Goal: Contribute content

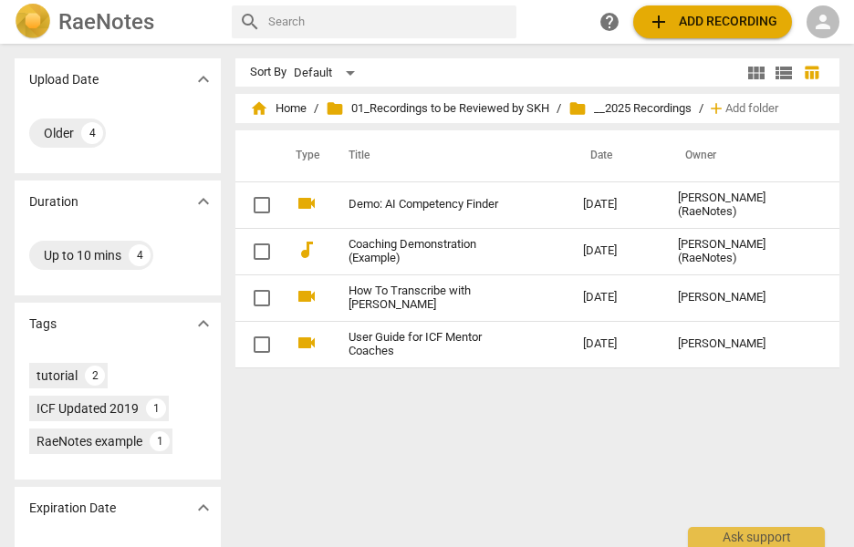
click at [646, 108] on span "folder __2025 Recordings" at bounding box center [629, 108] width 123 height 18
click at [576, 109] on span "folder" at bounding box center [577, 108] width 18 height 18
click at [668, 28] on span "add" at bounding box center [658, 22] width 22 height 22
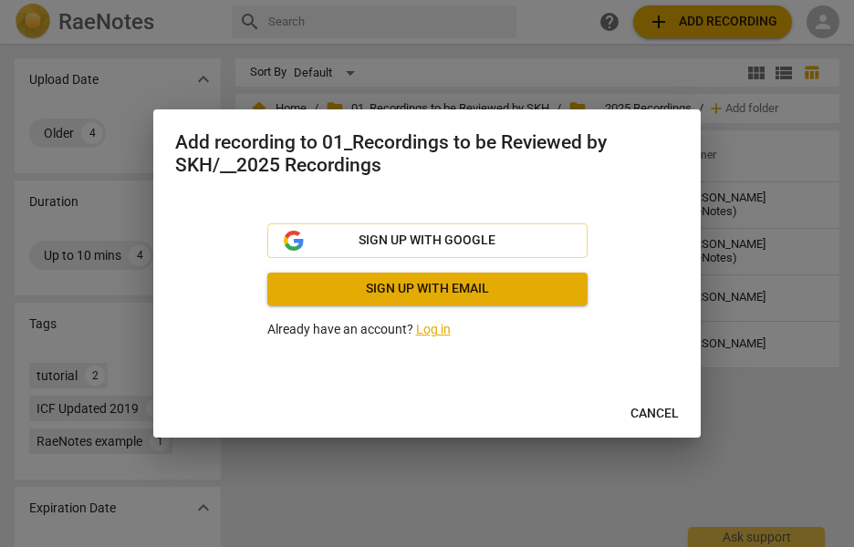
click at [439, 328] on link "Log in" at bounding box center [433, 329] width 35 height 15
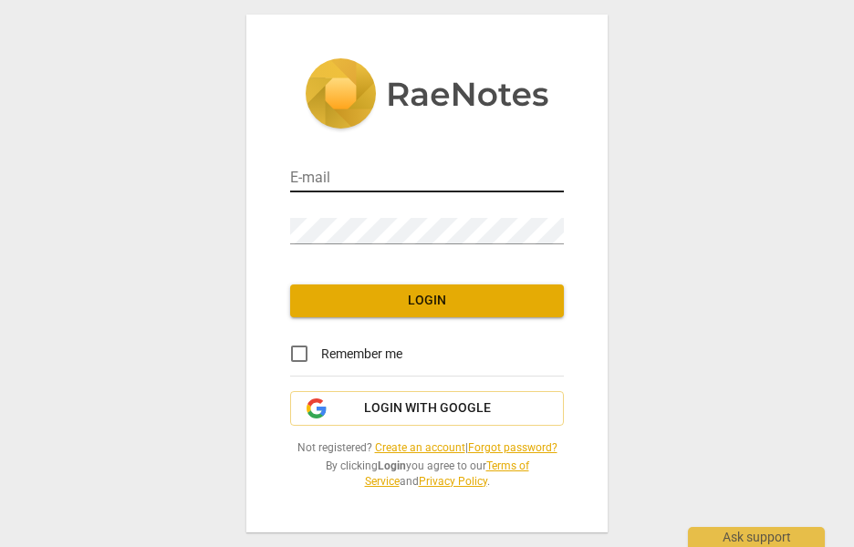
click at [368, 178] on input "email" at bounding box center [427, 179] width 274 height 26
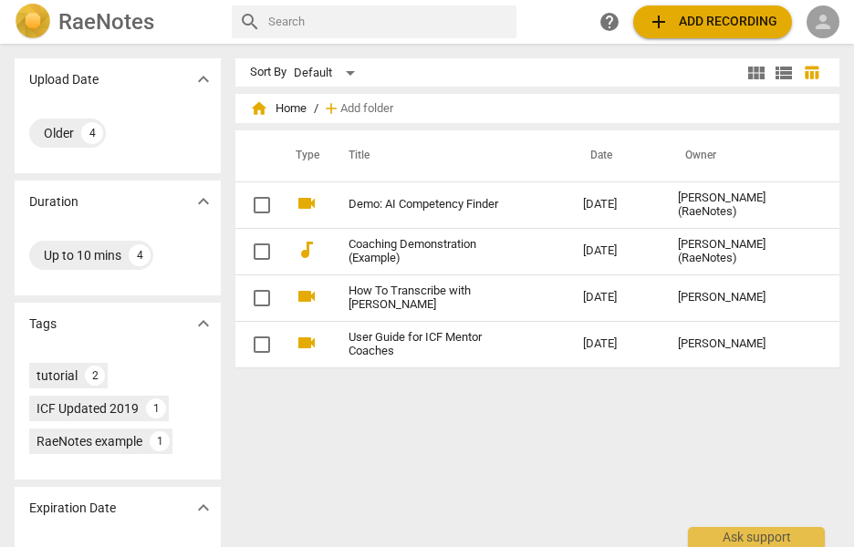
click at [817, 28] on span "person" at bounding box center [823, 22] width 22 height 22
click at [822, 46] on li "Login" at bounding box center [807, 44] width 66 height 44
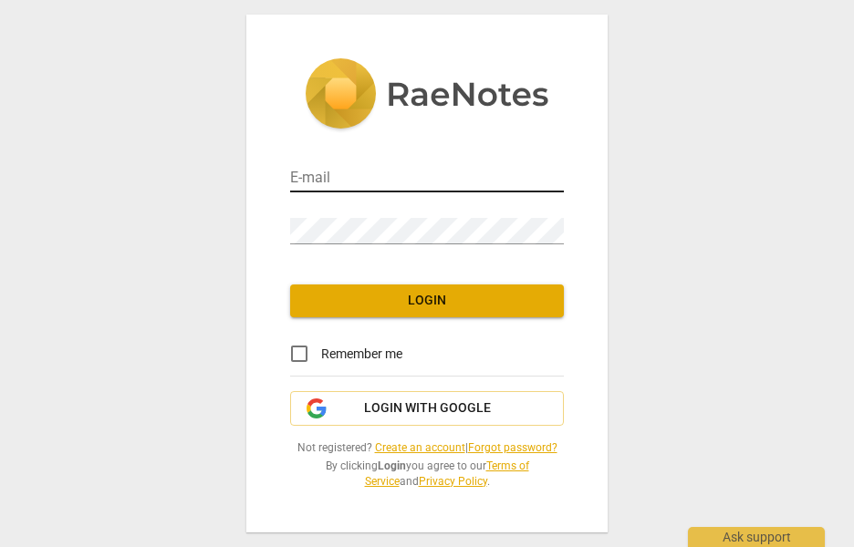
click at [347, 181] on input "email" at bounding box center [427, 179] width 274 height 26
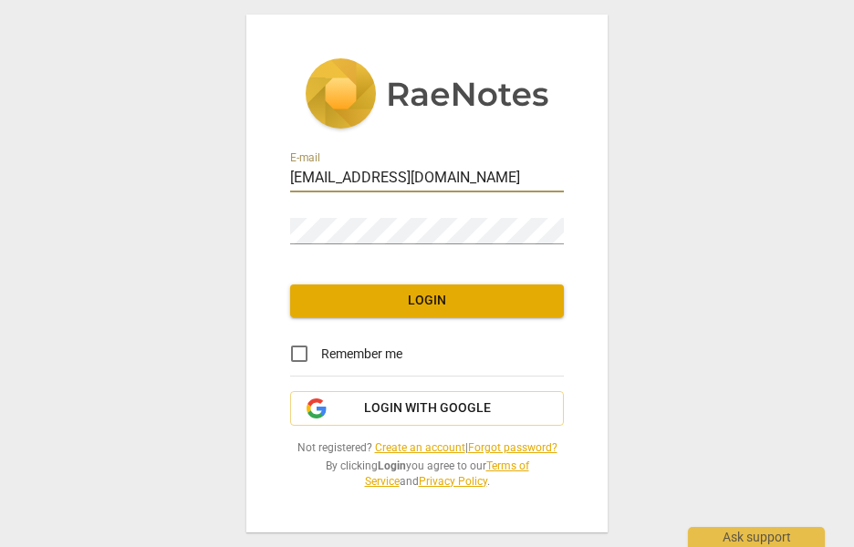
type input "vendors@mettasolutions.com"
click at [301, 353] on input "Remember me" at bounding box center [299, 354] width 44 height 44
checkbox input "true"
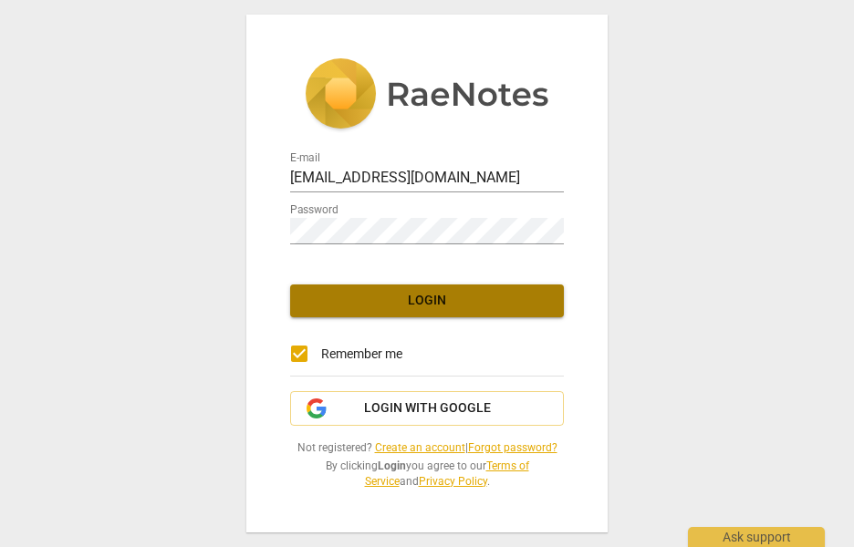
click at [385, 302] on span "Login" at bounding box center [427, 301] width 244 height 18
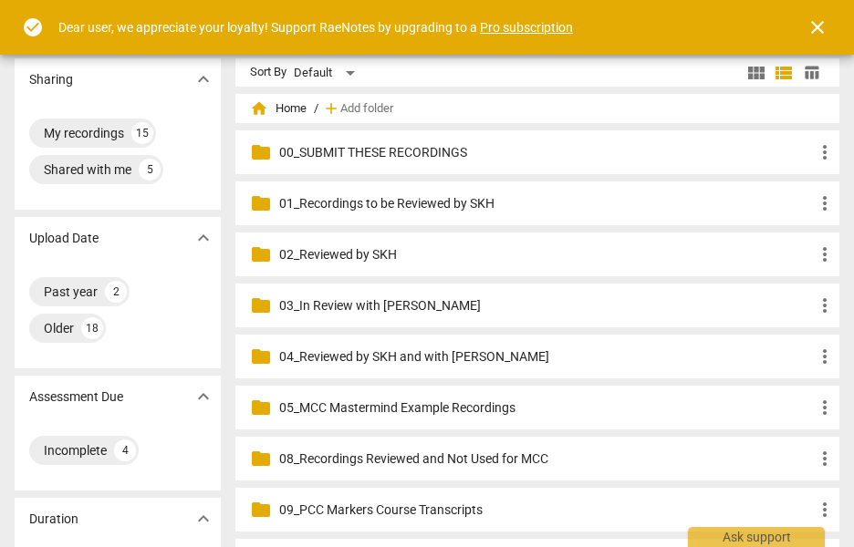
click at [384, 202] on p "01_Recordings to be Reviewed by SKH" at bounding box center [546, 203] width 534 height 19
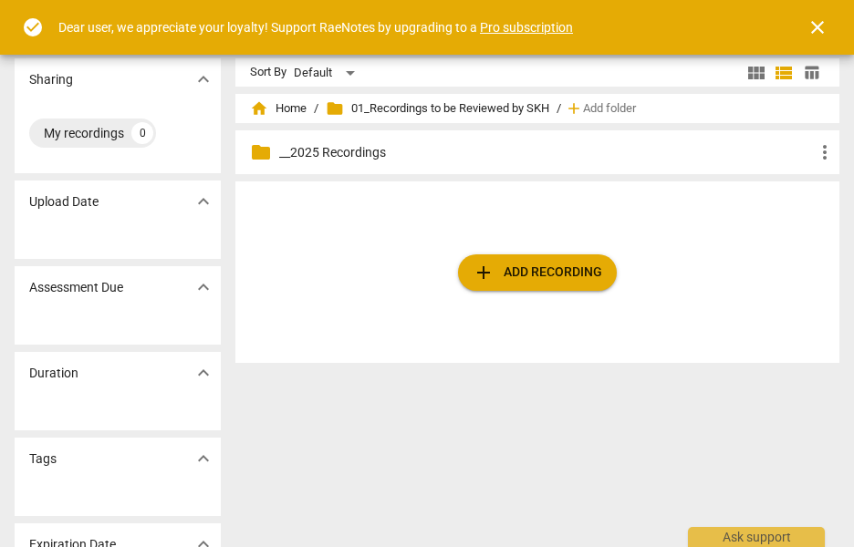
click at [353, 154] on p "__2025 Recordings" at bounding box center [546, 152] width 534 height 19
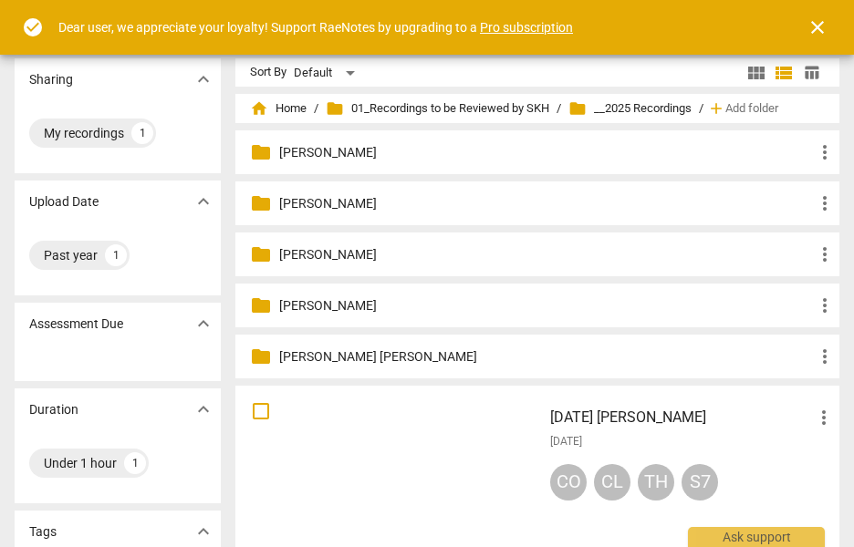
click at [350, 151] on p "Alisa Salamon" at bounding box center [546, 152] width 534 height 19
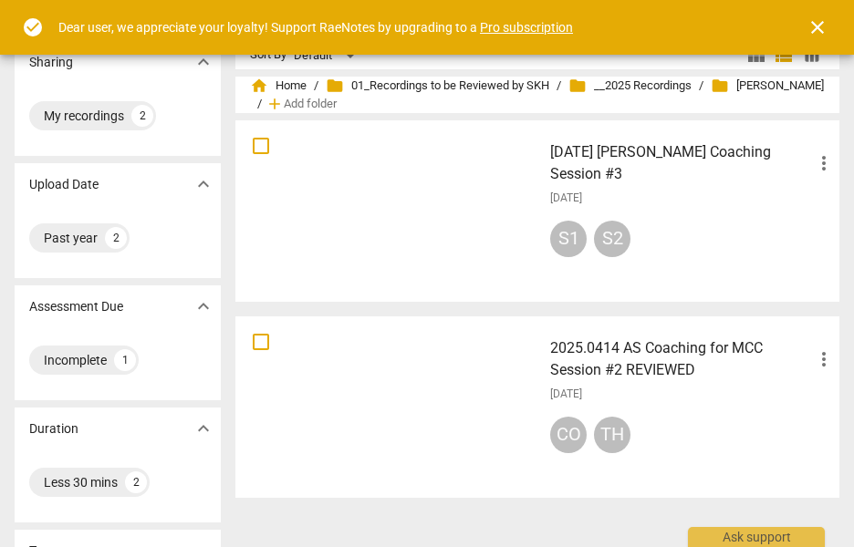
scroll to position [15, 0]
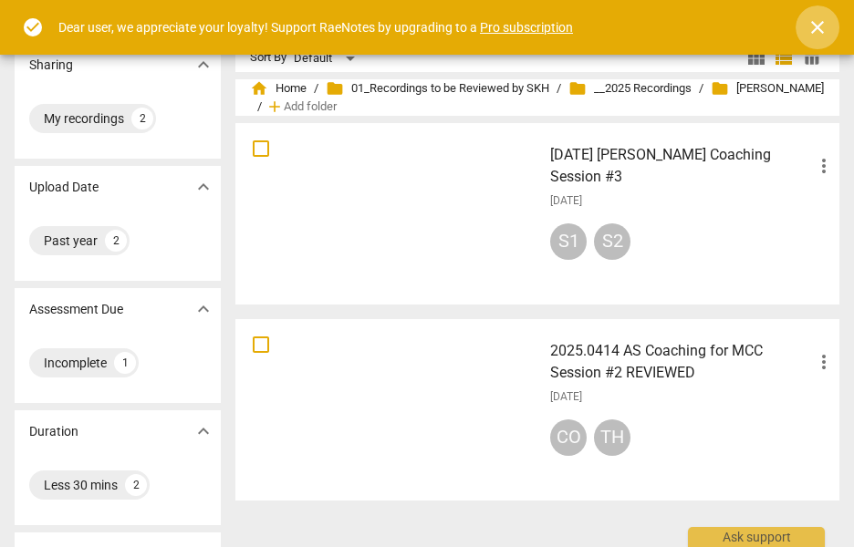
click at [820, 35] on span "close" at bounding box center [817, 27] width 22 height 22
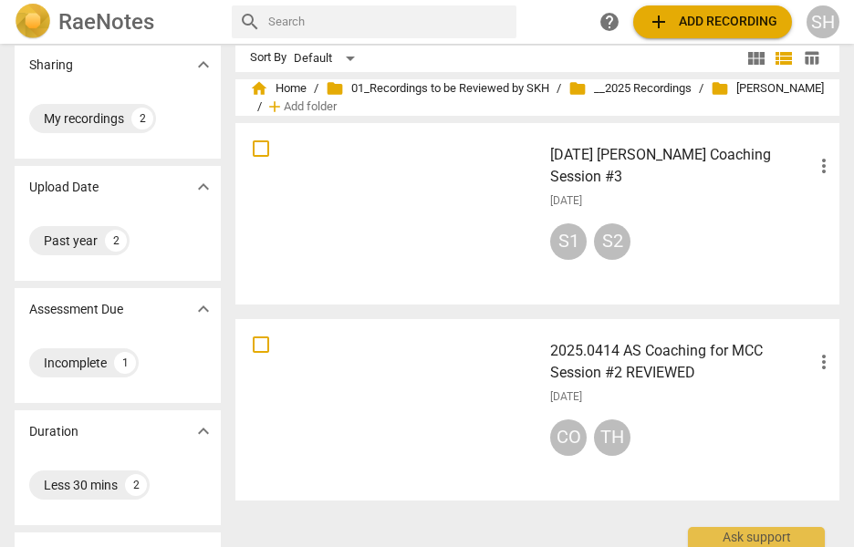
click at [692, 22] on span "add Add recording" at bounding box center [711, 22] width 129 height 22
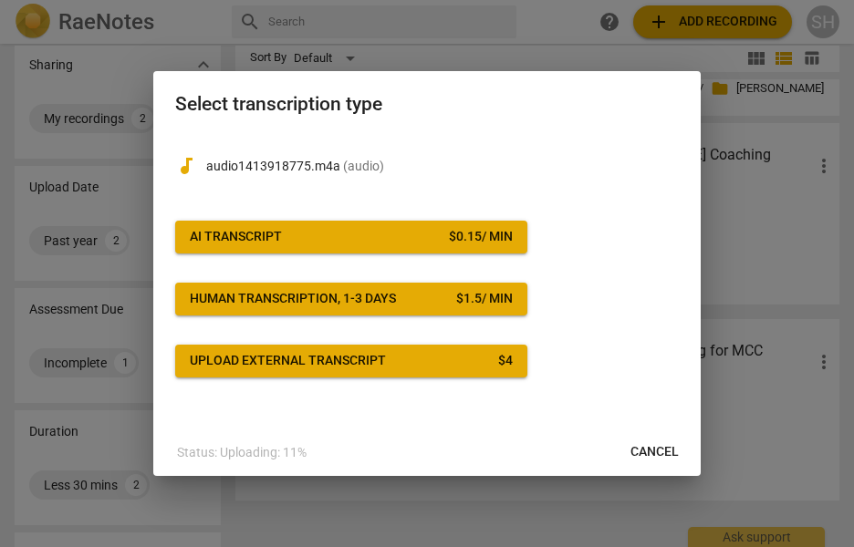
click at [398, 245] on span "AI Transcript $ 0.15 / min" at bounding box center [351, 237] width 323 height 18
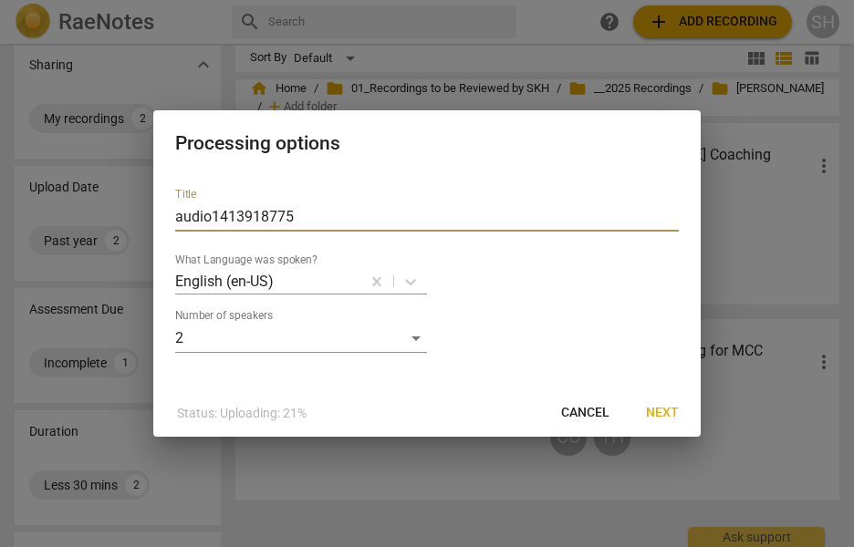
drag, startPoint x: 316, startPoint y: 212, endPoint x: 78, endPoint y: 228, distance: 237.7
click at [78, 228] on div "Processing options Title audio1413918775 What Language was spoken? English (en-…" at bounding box center [427, 273] width 854 height 547
drag, startPoint x: 293, startPoint y: 220, endPoint x: 171, endPoint y: 218, distance: 122.2
click at [171, 218] on div "Title audio1413918775 What Language was spoken? English (en-US) Number of speak…" at bounding box center [426, 281] width 547 height 216
type input "2025.09.09 AS Recording #4"
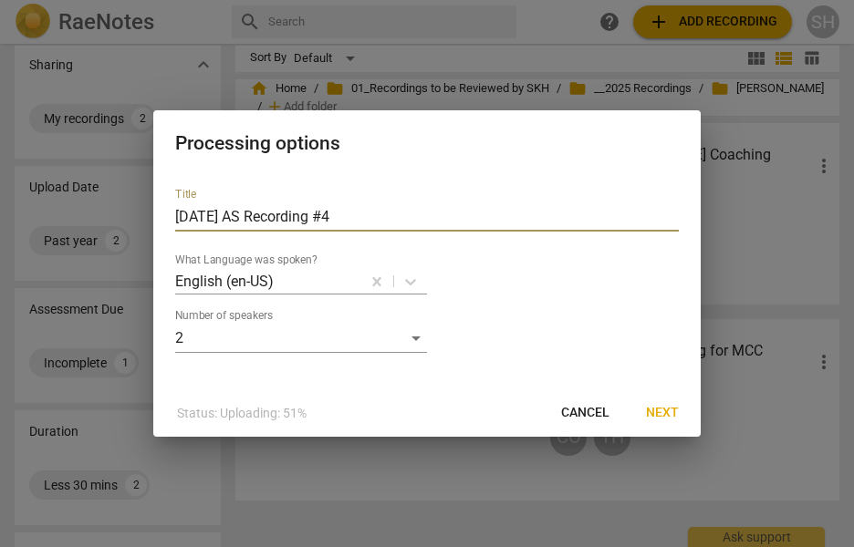
click at [672, 411] on span "Next" at bounding box center [662, 413] width 33 height 18
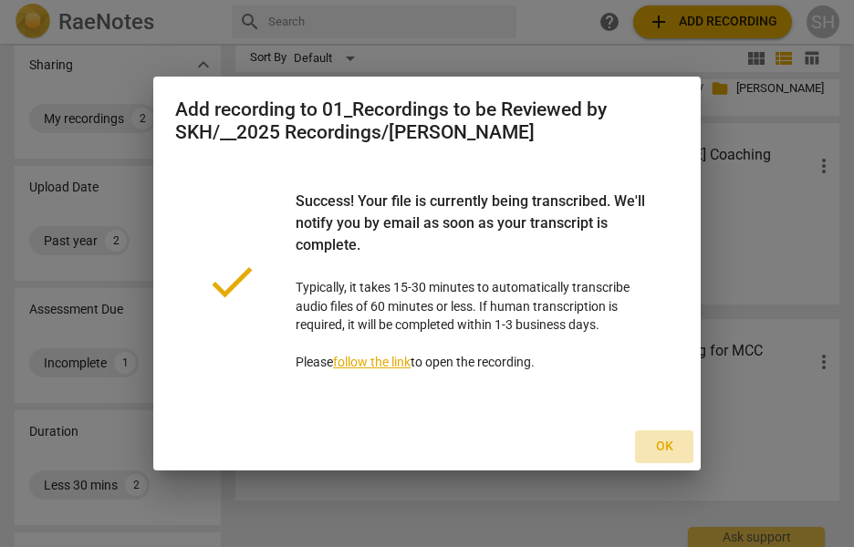
click at [663, 447] on span "Ok" at bounding box center [663, 447] width 29 height 18
